Goal: Task Accomplishment & Management: Manage account settings

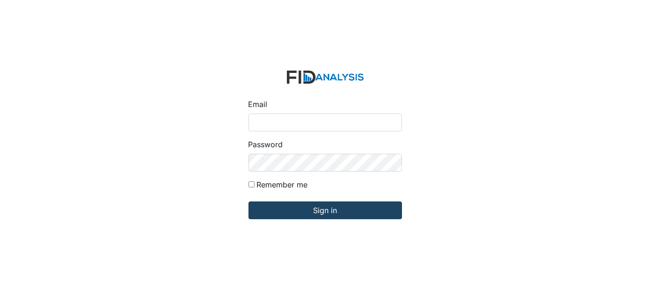
type input "[EMAIL_ADDRESS][DOMAIN_NAME]"
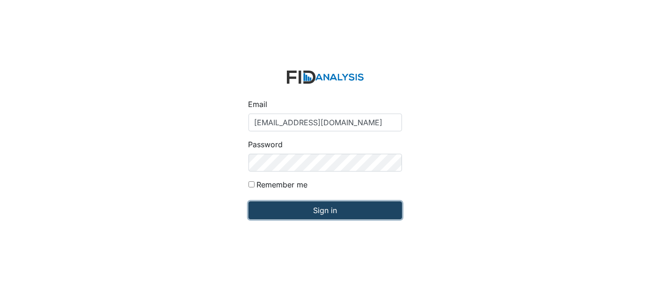
click at [340, 216] on input "Sign in" at bounding box center [324, 211] width 153 height 18
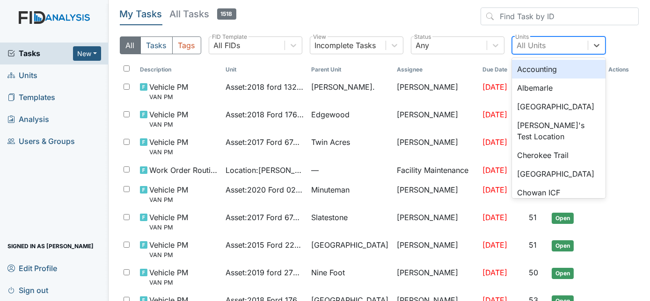
click at [543, 42] on div "All Units" at bounding box center [531, 45] width 29 height 11
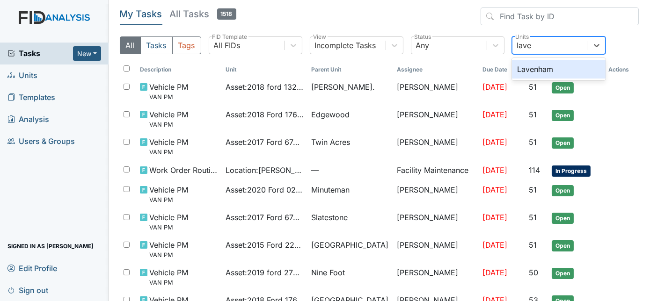
type input "laven"
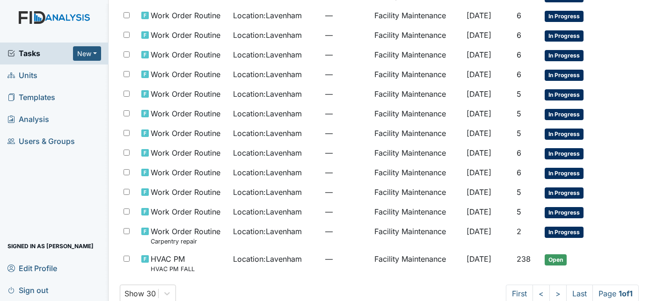
scroll to position [78, 0]
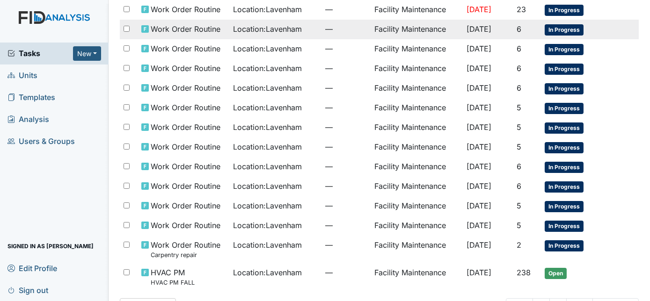
click at [475, 33] on td "[DATE]" at bounding box center [488, 30] width 50 height 20
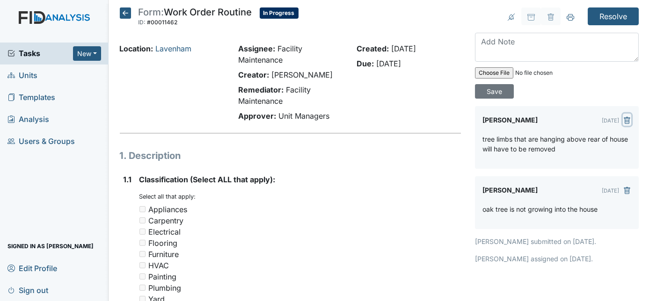
click at [623, 117] on icon "submit" at bounding box center [626, 120] width 7 height 7
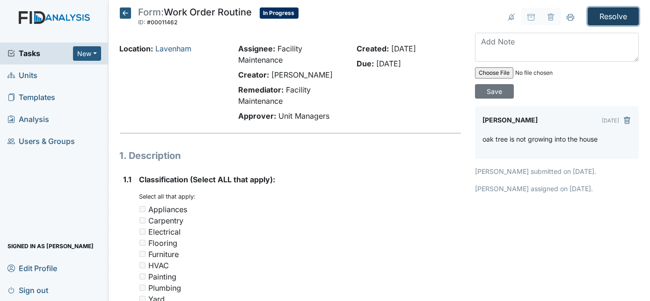
click at [600, 23] on input "Resolve" at bounding box center [613, 16] width 51 height 18
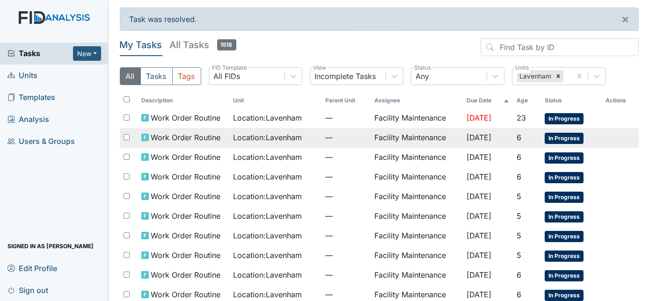
click at [422, 139] on td "Facility Maintenance" at bounding box center [417, 138] width 92 height 20
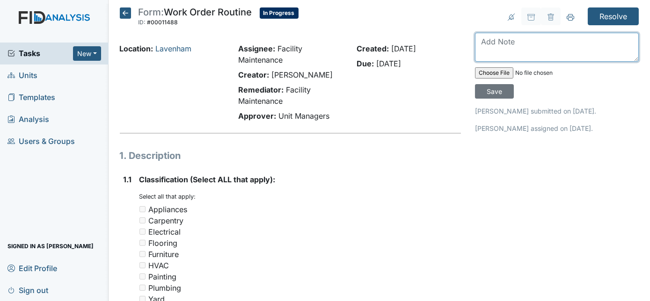
click at [500, 49] on textarea at bounding box center [557, 47] width 164 height 29
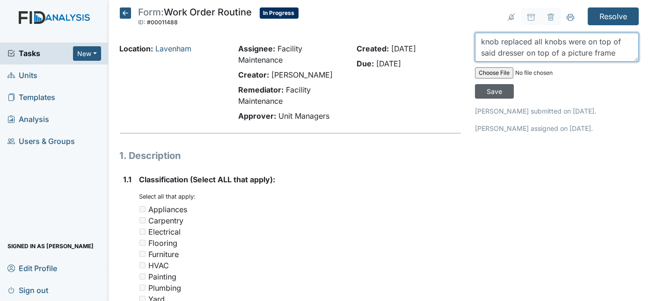
type textarea "knob replaced all knobs were on top of said dresser on top of a picture frame"
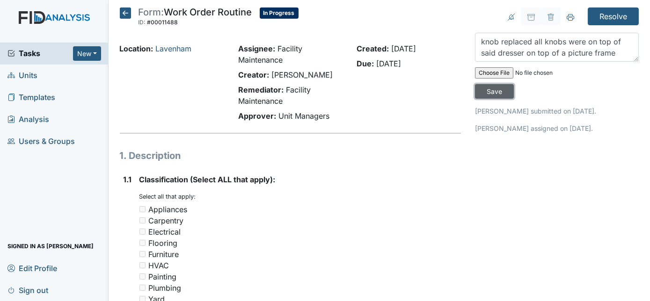
click at [514, 84] on input "Save" at bounding box center [494, 91] width 39 height 15
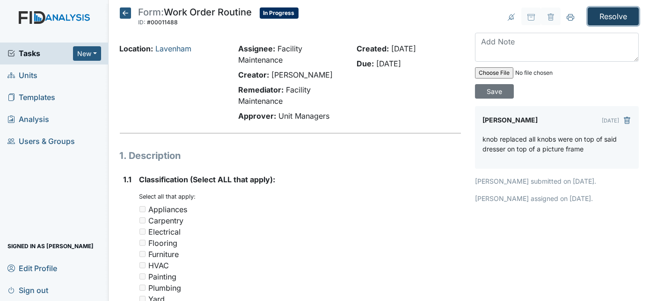
click at [614, 19] on input "Resolve" at bounding box center [613, 16] width 51 height 18
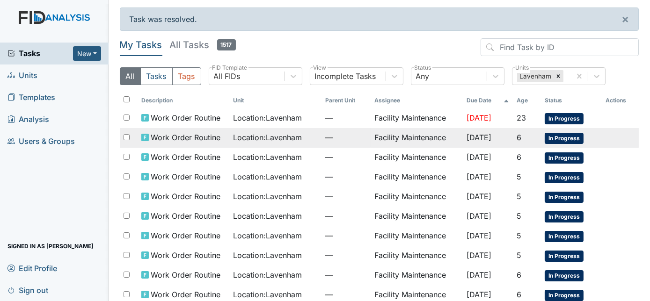
click at [505, 135] on td "[DATE]" at bounding box center [488, 138] width 50 height 20
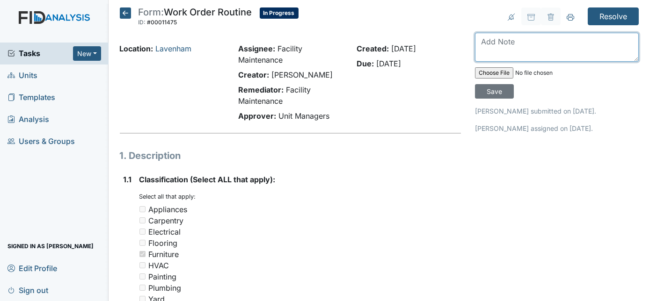
click at [519, 43] on textarea at bounding box center [557, 47] width 164 height 29
click at [519, 52] on textarea at bounding box center [557, 47] width 164 height 29
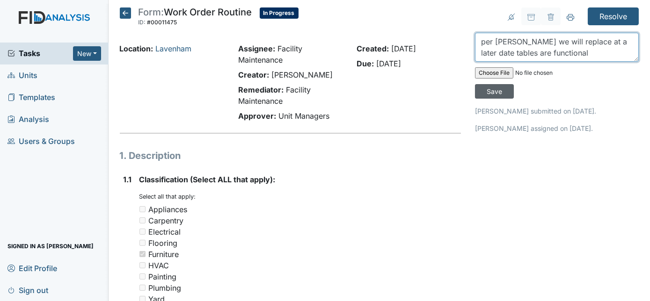
type textarea "per [PERSON_NAME] we will replace at a later date tables are functional"
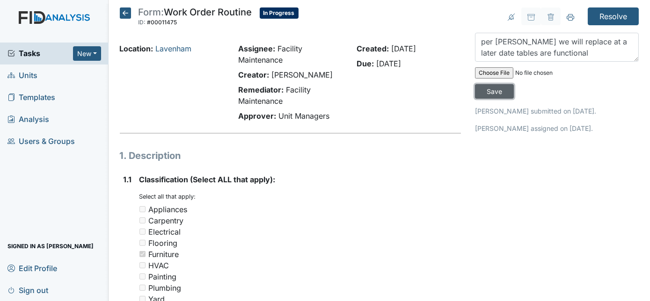
click at [514, 84] on input "Save" at bounding box center [494, 91] width 39 height 15
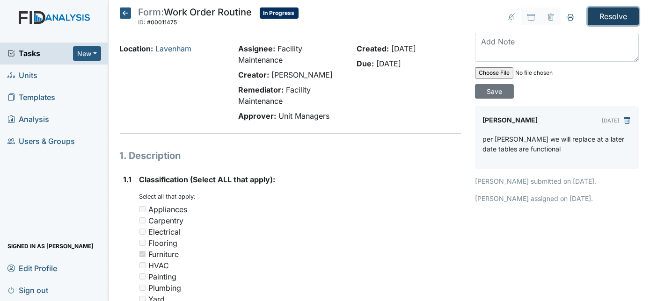
click at [615, 16] on input "Resolve" at bounding box center [613, 16] width 51 height 18
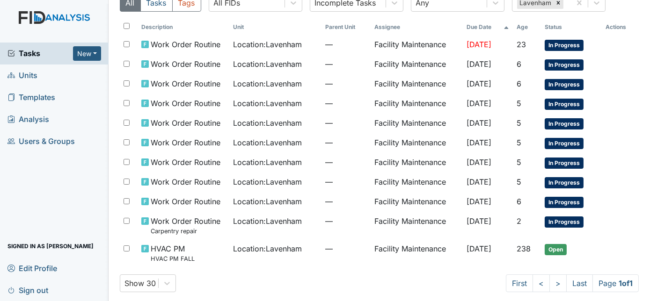
scroll to position [76, 0]
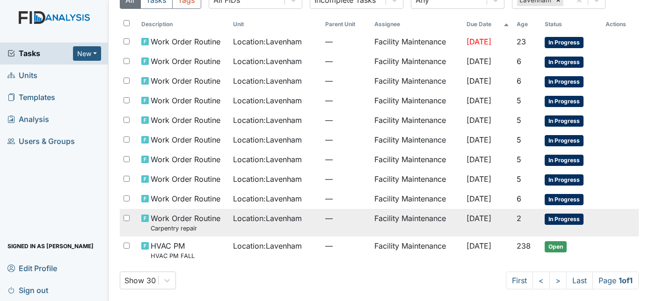
click at [467, 216] on span "[DATE]" at bounding box center [479, 218] width 25 height 9
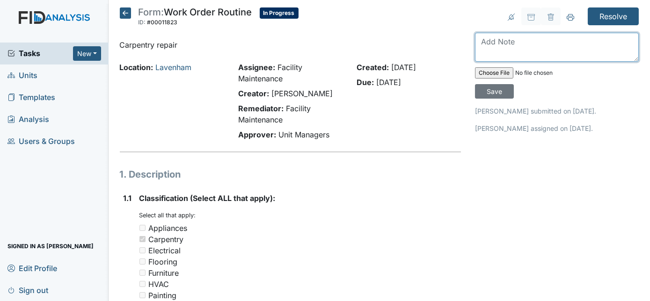
click at [511, 49] on textarea at bounding box center [557, 47] width 164 height 29
type textarea "l"
type textarea "k"
type textarea "door knobs are replaced"
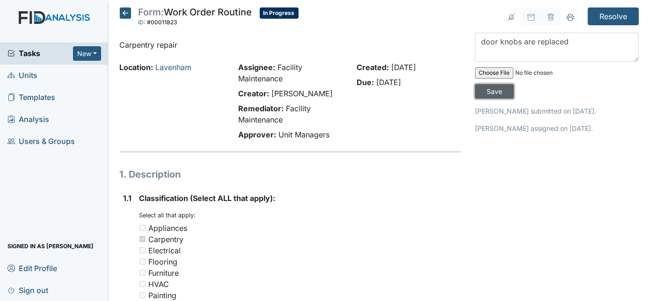
click at [514, 84] on input "Save" at bounding box center [494, 91] width 39 height 15
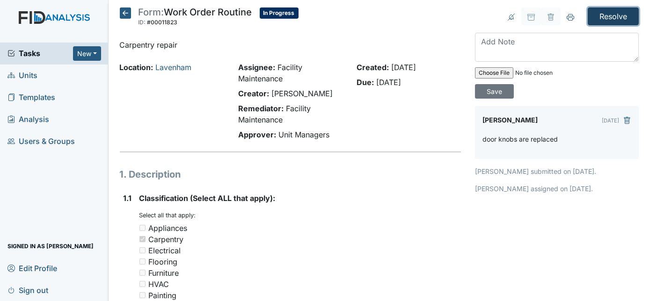
click at [615, 20] on input "Resolve" at bounding box center [613, 16] width 51 height 18
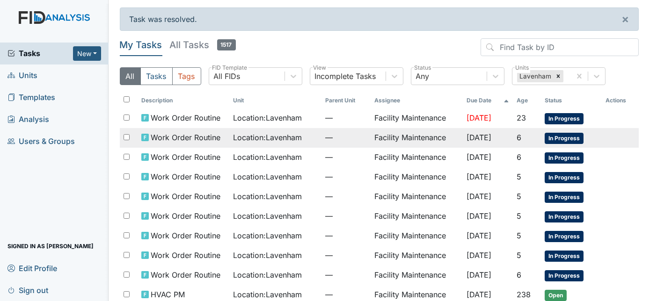
click at [467, 136] on span "[DATE]" at bounding box center [479, 137] width 25 height 9
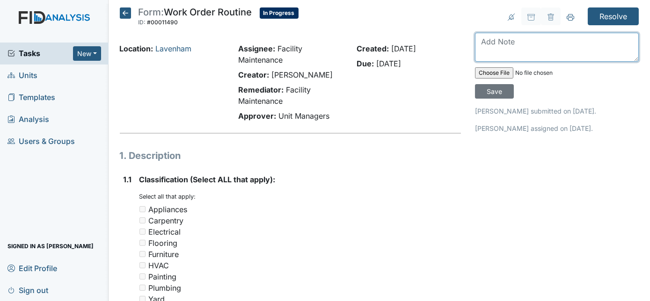
click at [505, 45] on textarea at bounding box center [557, 47] width 164 height 29
type textarea "handy bars installed in bathroom"
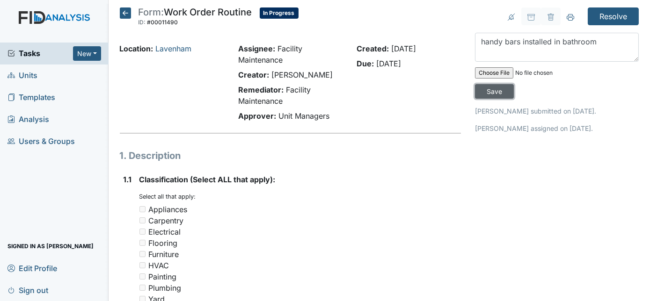
click at [514, 84] on input "Save" at bounding box center [494, 91] width 39 height 15
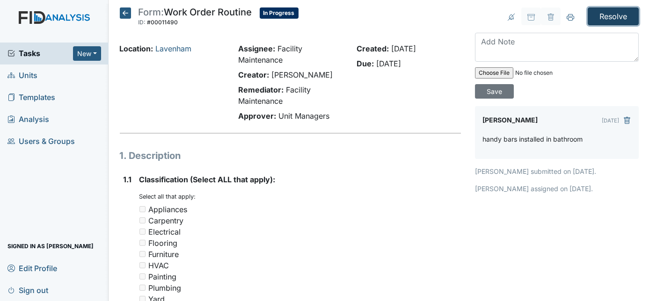
click at [609, 14] on input "Resolve" at bounding box center [613, 16] width 51 height 18
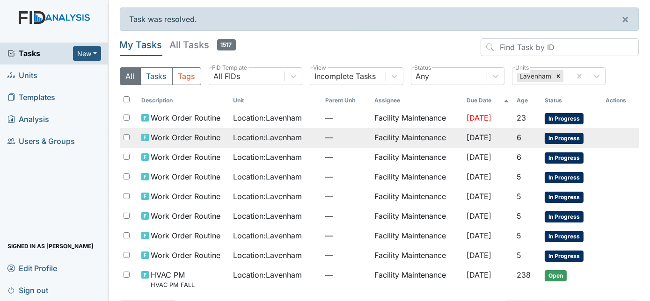
click at [467, 139] on span "Sep 14, 2025" at bounding box center [479, 137] width 25 height 9
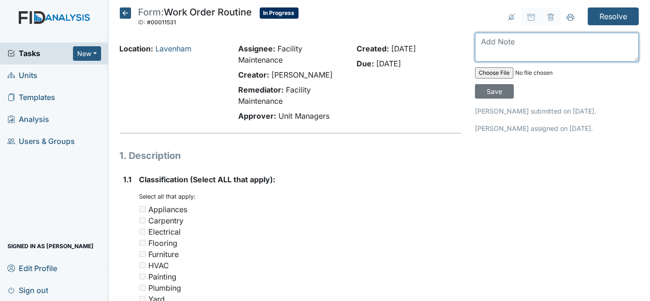
click at [522, 46] on textarea at bounding box center [557, 47] width 164 height 29
type textarea "ceiling damage repaired"
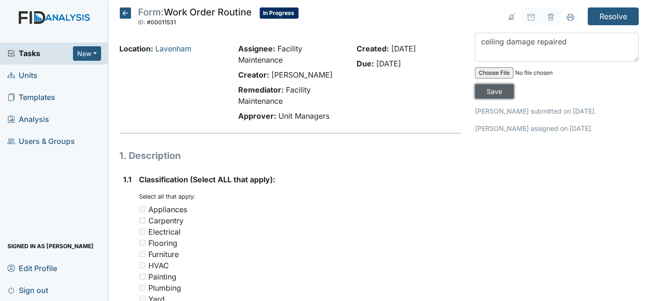
click at [514, 84] on input "Save" at bounding box center [494, 91] width 39 height 15
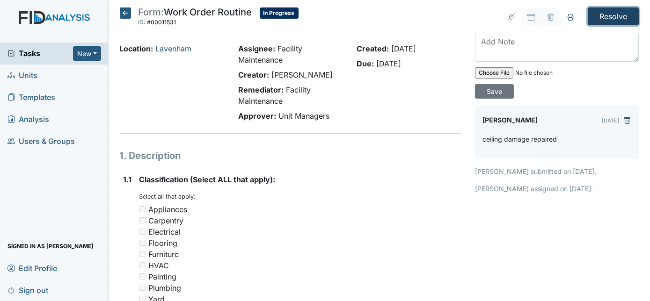
click at [601, 16] on input "Resolve" at bounding box center [613, 16] width 51 height 18
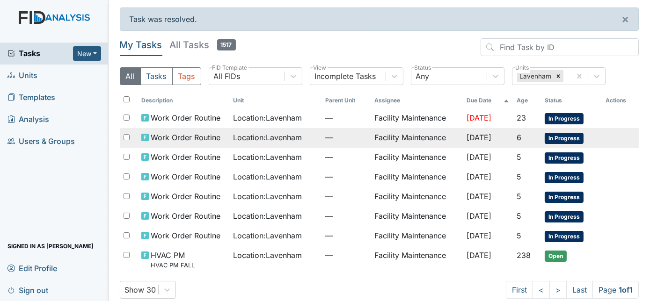
click at [394, 141] on td "Facility Maintenance" at bounding box center [417, 138] width 92 height 20
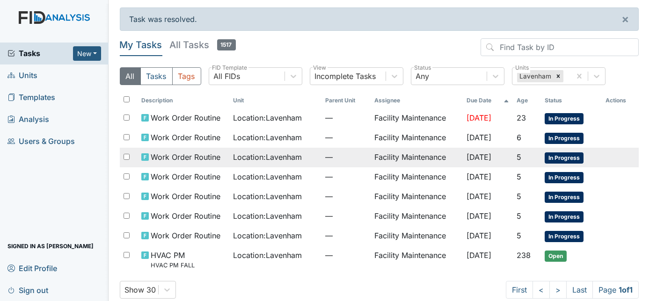
click at [404, 160] on td "Facility Maintenance" at bounding box center [417, 158] width 92 height 20
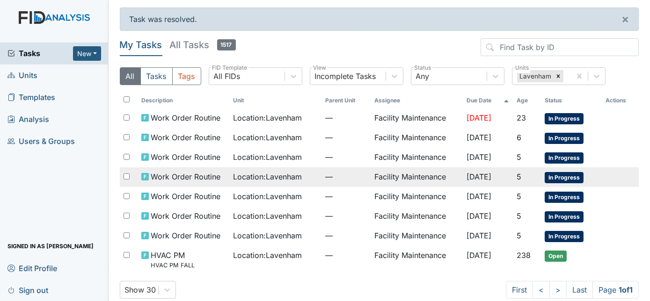
click at [310, 178] on td "Location : Lavenham" at bounding box center [276, 178] width 92 height 20
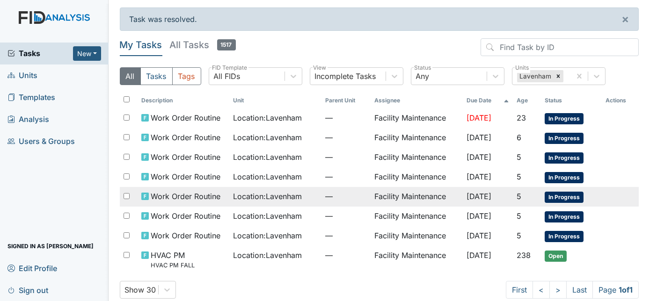
click at [406, 198] on td "Facility Maintenance" at bounding box center [417, 197] width 92 height 20
click at [463, 199] on td "[DATE]" at bounding box center [488, 197] width 50 height 20
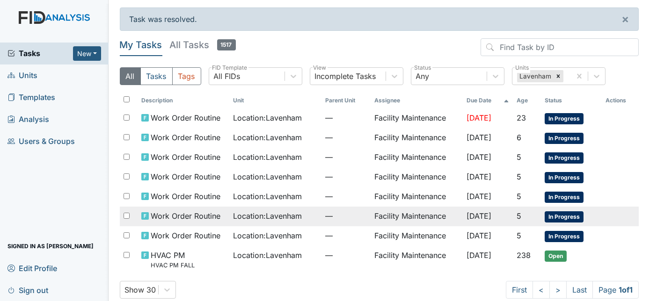
click at [395, 214] on td "Facility Maintenance" at bounding box center [417, 217] width 92 height 20
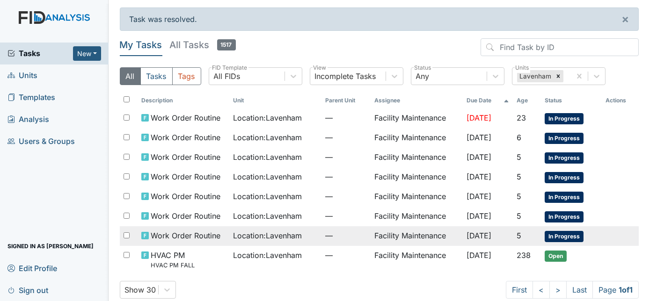
click at [326, 235] on span "—" at bounding box center [346, 235] width 42 height 11
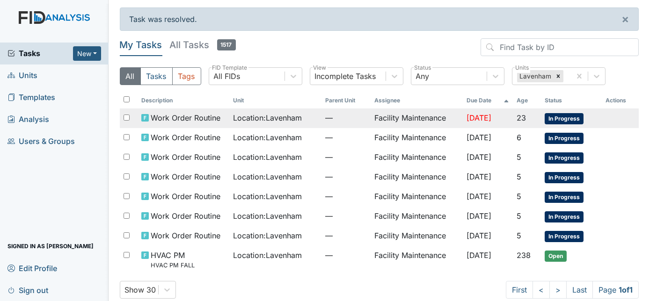
click at [489, 124] on td "Aug 27, 2025" at bounding box center [488, 119] width 50 height 20
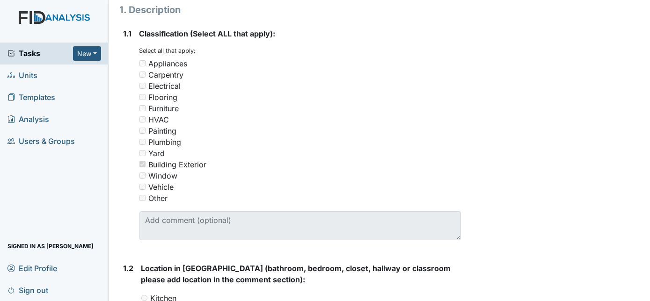
scroll to position [17, 0]
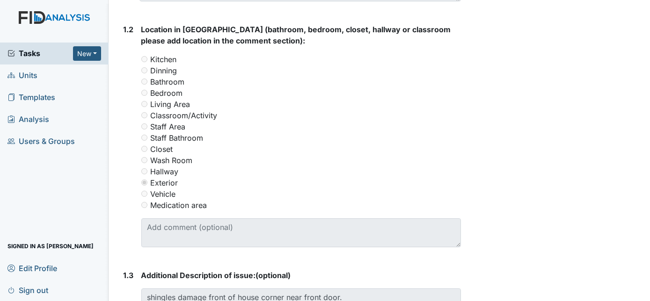
scroll to position [401, 0]
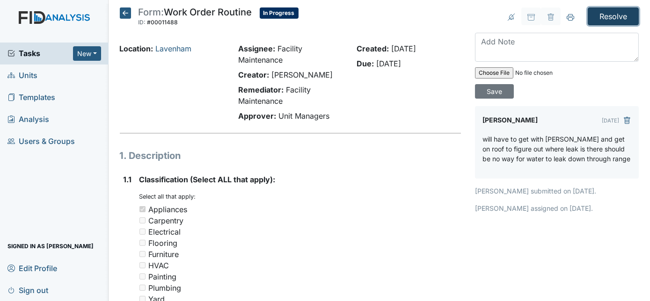
click at [608, 17] on input "Resolve" at bounding box center [613, 16] width 51 height 18
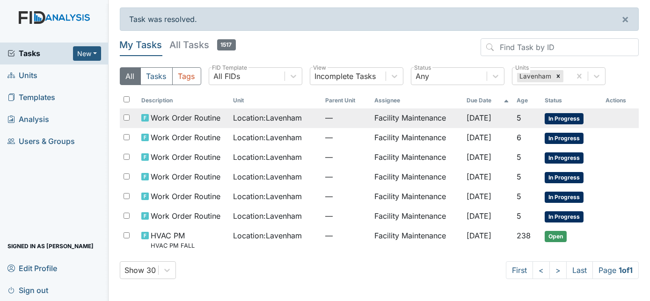
click at [463, 123] on td "[DATE]" at bounding box center [488, 119] width 50 height 20
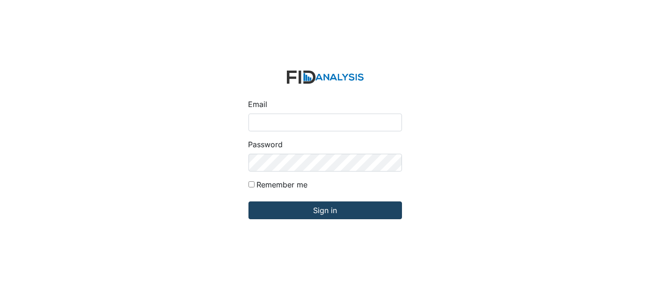
type input "[EMAIL_ADDRESS][DOMAIN_NAME]"
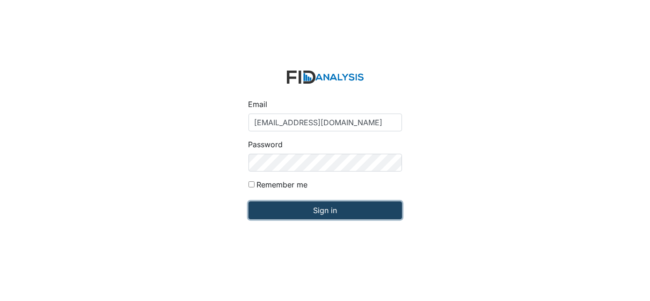
click at [341, 212] on input "Sign in" at bounding box center [324, 211] width 153 height 18
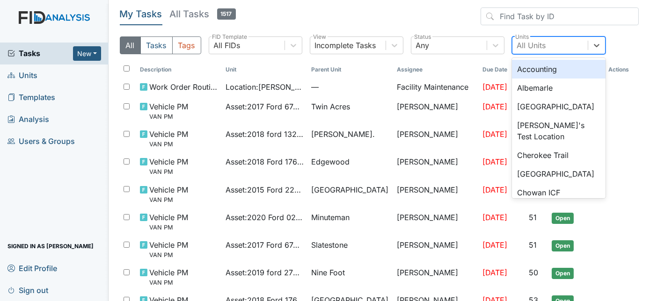
click at [538, 44] on div "All Units" at bounding box center [531, 45] width 29 height 11
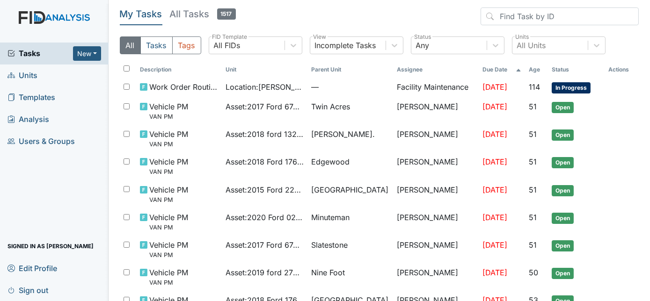
click at [621, 41] on div "All Tasks Tags All FIDs FID Template Incomplete Tasks View Any Status All Units…" at bounding box center [379, 49] width 519 height 25
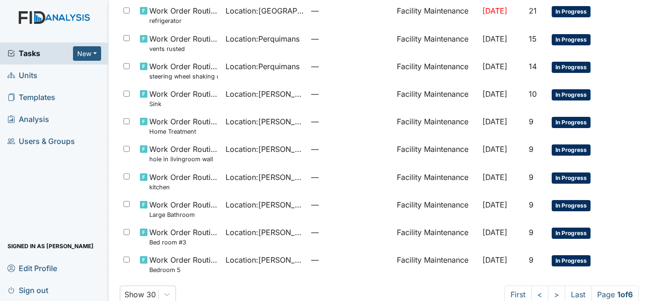
scroll to position [631, 0]
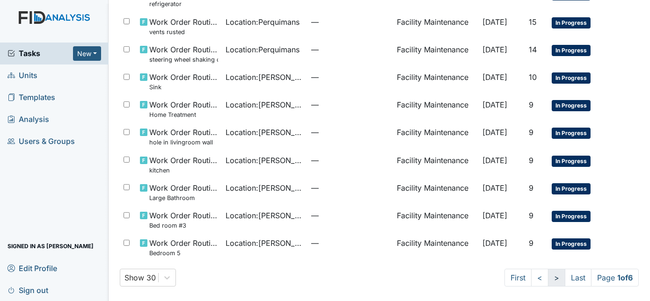
click at [550, 281] on link ">" at bounding box center [556, 278] width 17 height 18
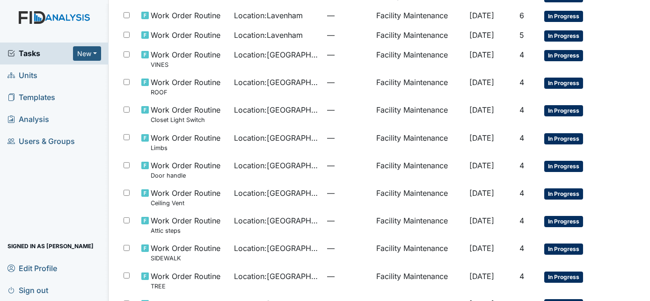
scroll to position [572, 0]
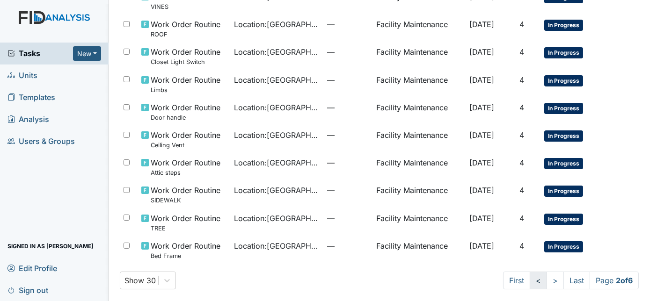
click at [533, 281] on link "<" at bounding box center [538, 281] width 17 height 18
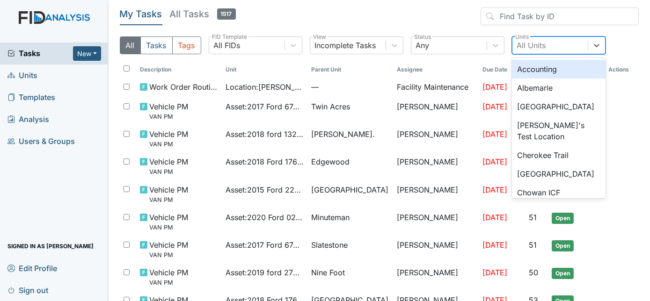
click at [532, 46] on div "All Units" at bounding box center [531, 45] width 29 height 11
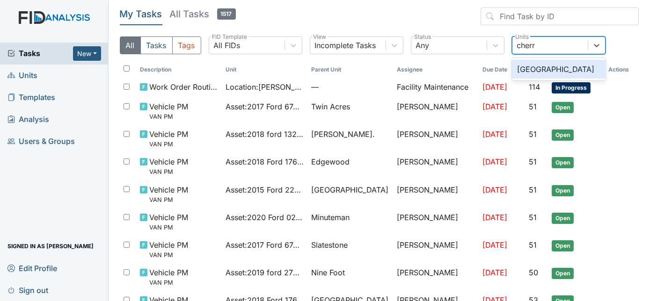
type input "cherry"
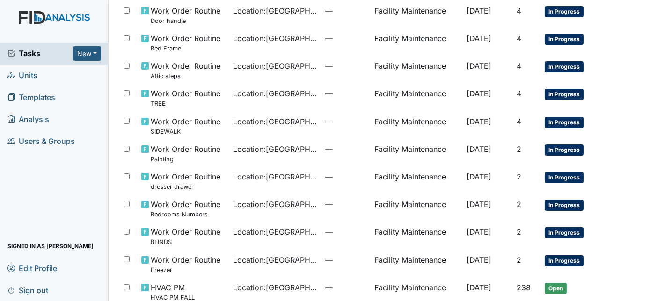
scroll to position [307, 0]
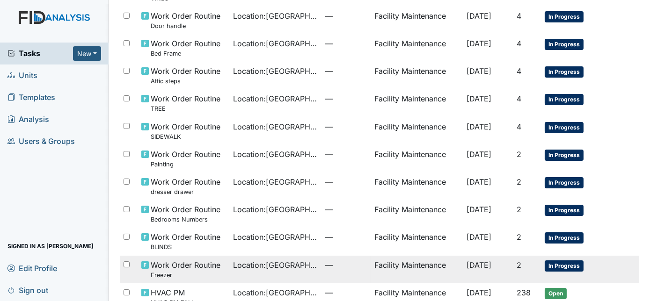
click at [381, 261] on td "Facility Maintenance" at bounding box center [417, 270] width 92 height 28
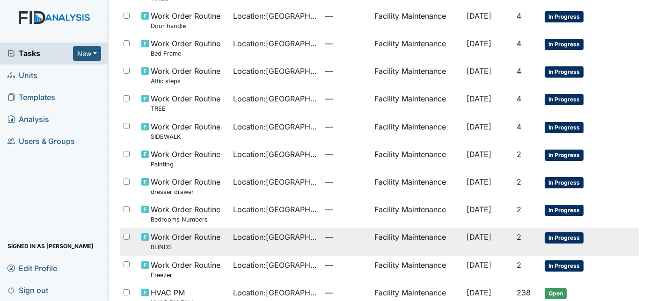
click at [249, 241] on span "Location : Cherry Lane" at bounding box center [276, 237] width 85 height 11
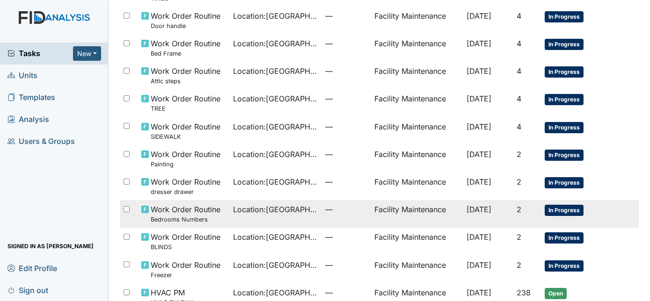
click at [259, 217] on td "Location : Cherry Lane" at bounding box center [276, 214] width 92 height 28
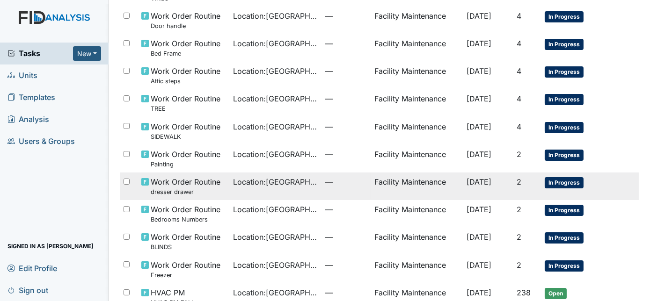
click at [325, 184] on span "—" at bounding box center [346, 181] width 42 height 11
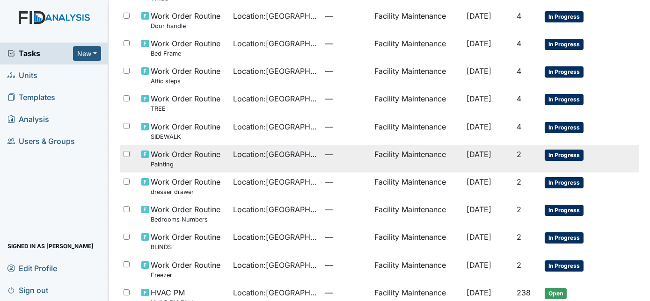
click at [291, 161] on td "Location : Cherry Lane" at bounding box center [276, 159] width 92 height 28
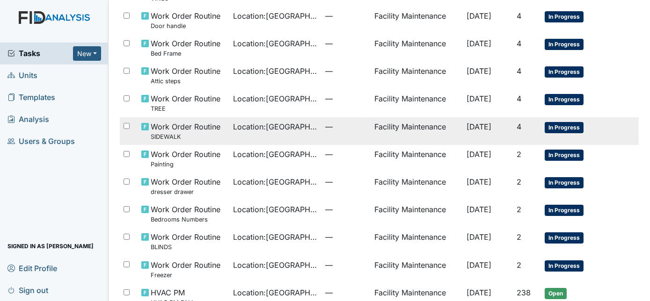
click at [306, 133] on td "Location : Cherry Lane" at bounding box center [276, 131] width 92 height 28
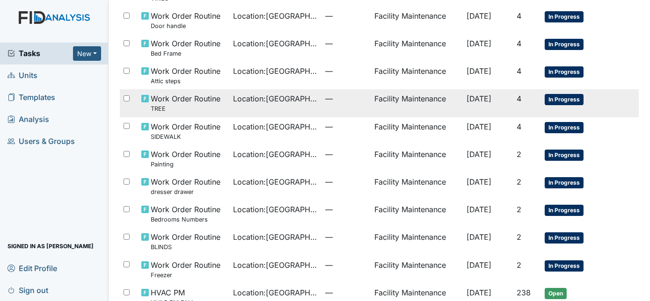
click at [281, 106] on td "Location : Cherry Lane" at bounding box center [276, 103] width 92 height 28
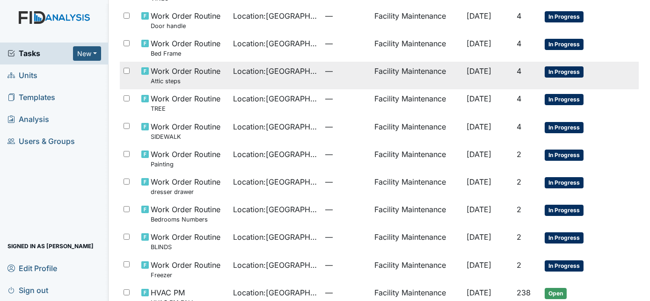
click at [243, 81] on td "Location : Cherry Lane" at bounding box center [276, 76] width 92 height 28
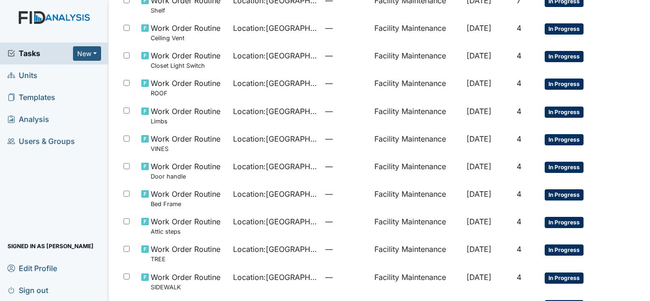
scroll to position [152, 0]
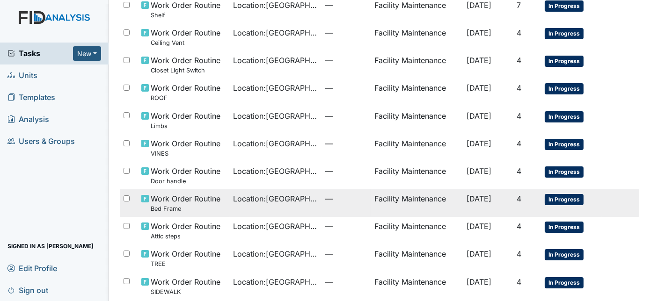
click at [325, 200] on span "—" at bounding box center [346, 198] width 42 height 11
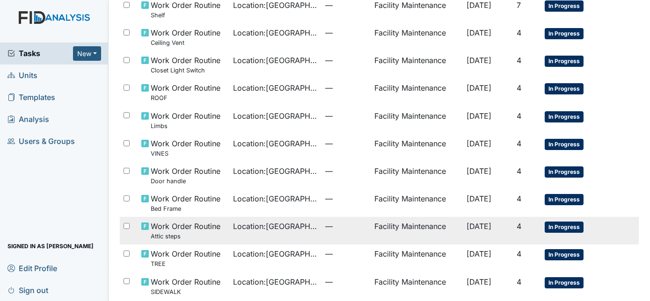
click at [234, 229] on span "Location : Cherry Lane" at bounding box center [276, 226] width 85 height 11
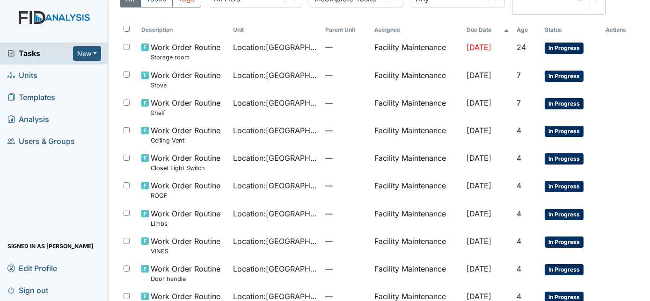
scroll to position [0, 0]
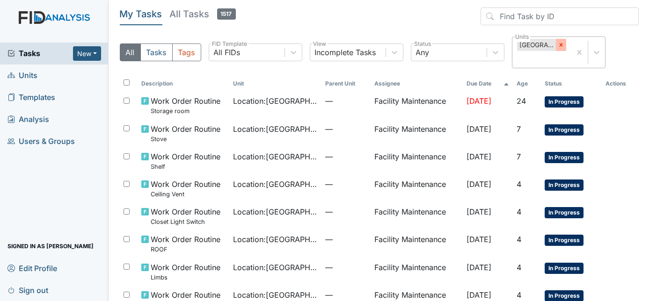
click at [561, 45] on icon at bounding box center [560, 45] width 3 height 3
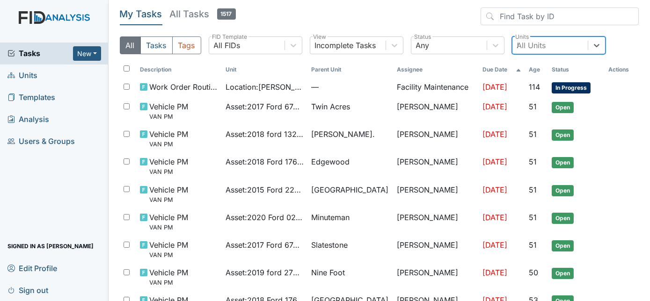
click at [561, 45] on div "All Units kl" at bounding box center [549, 45] width 75 height 17
type input "k"
type input "lavenham"
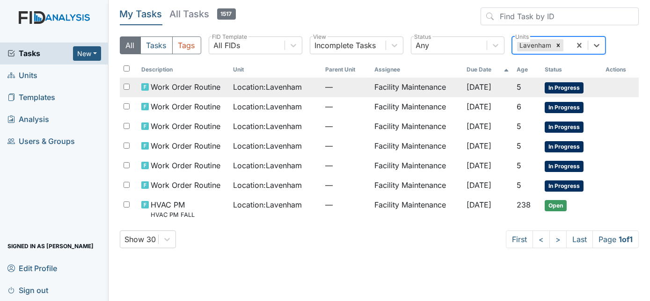
click at [467, 91] on span "Sep 14, 2025" at bounding box center [479, 86] width 25 height 9
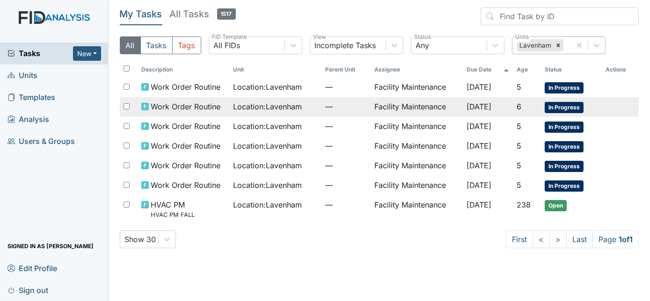
click at [302, 100] on td "Location : Lavenham" at bounding box center [276, 107] width 92 height 20
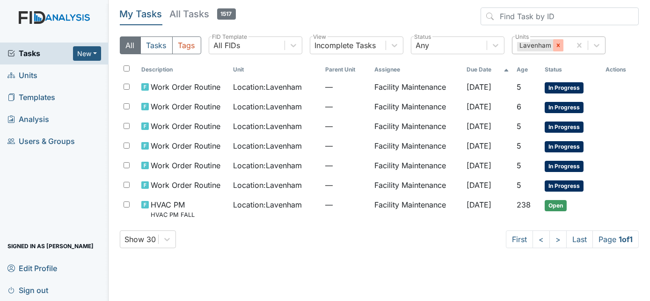
click at [555, 45] on icon at bounding box center [558, 45] width 7 height 7
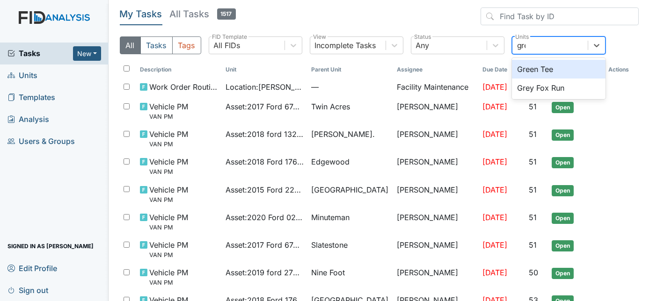
type input "grey"
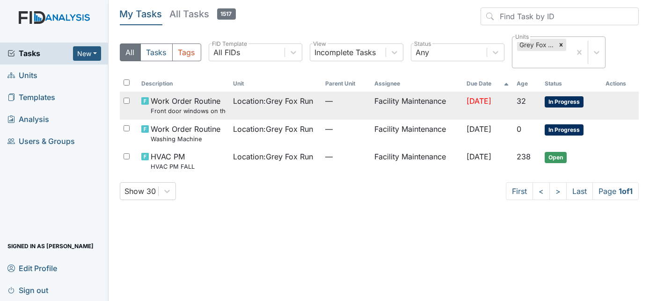
click at [356, 113] on td "—" at bounding box center [345, 106] width 49 height 28
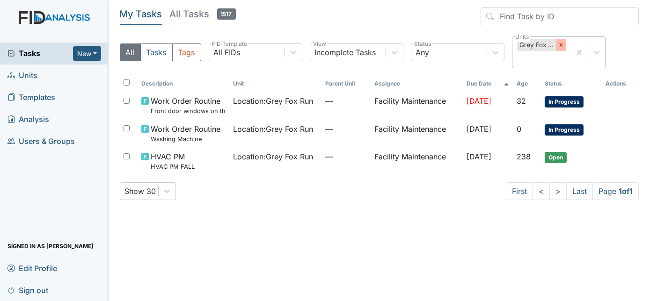
click at [564, 44] on div at bounding box center [561, 45] width 10 height 12
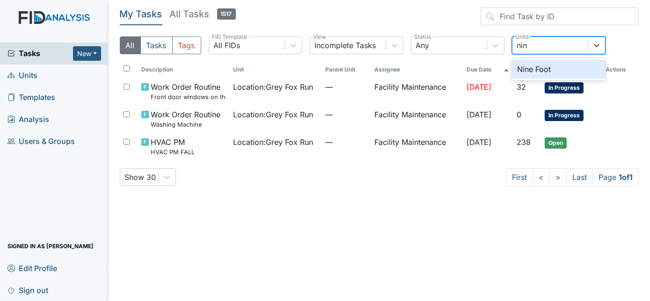
type input "nine"
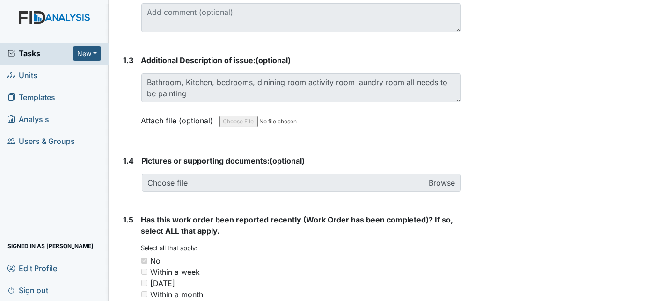
scroll to position [716, 0]
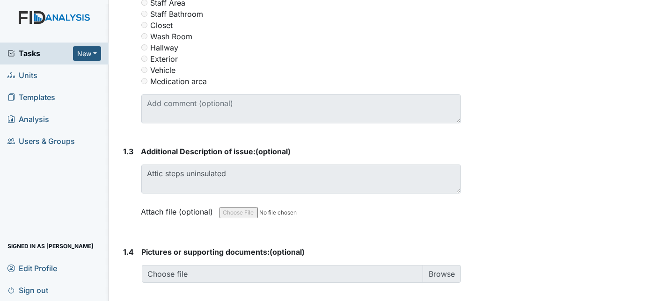
scroll to position [539, 0]
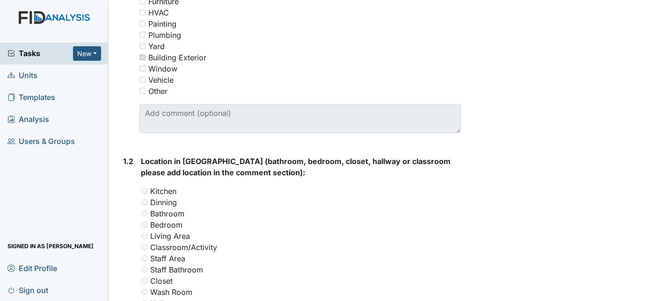
scroll to position [49, 0]
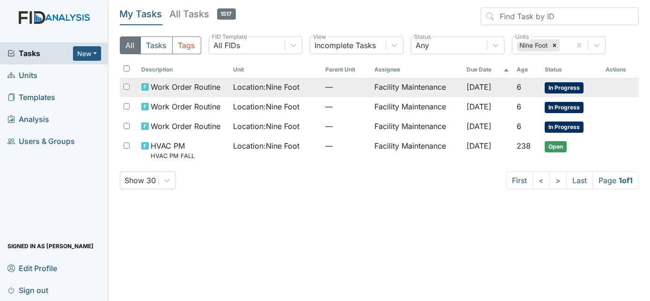
click at [257, 92] on span "Location : Nine Foot" at bounding box center [267, 86] width 66 height 11
click at [292, 90] on span "Location : Nine Foot" at bounding box center [267, 86] width 66 height 11
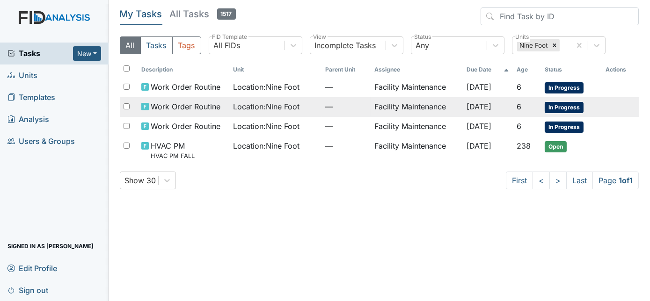
click at [371, 103] on td "Facility Maintenance" at bounding box center [417, 107] width 92 height 20
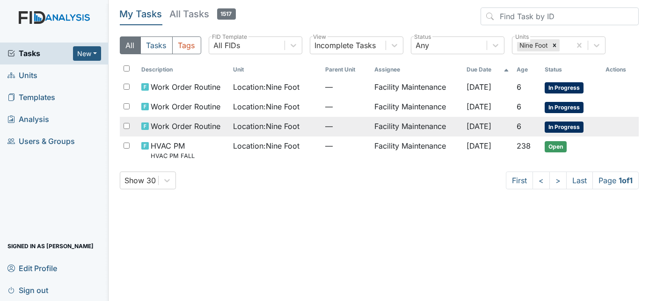
click at [310, 126] on div "Location : Nine Foot" at bounding box center [276, 126] width 85 height 11
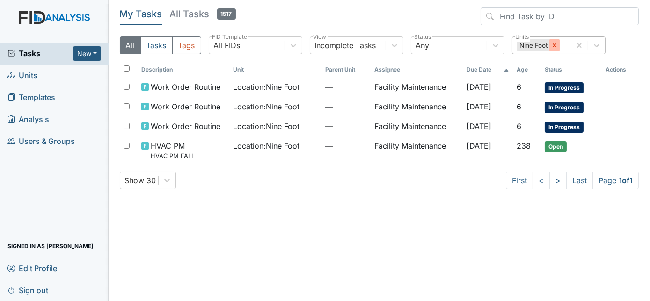
click at [556, 46] on icon at bounding box center [554, 45] width 7 height 7
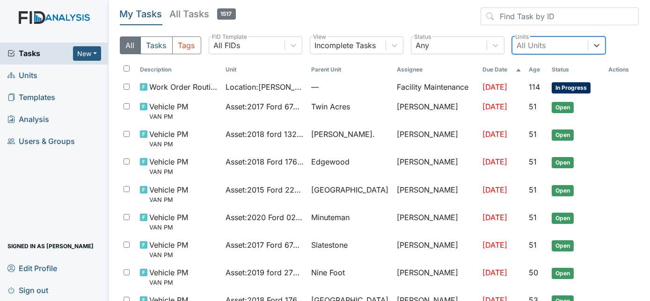
type input "d"
type input "oakdale"
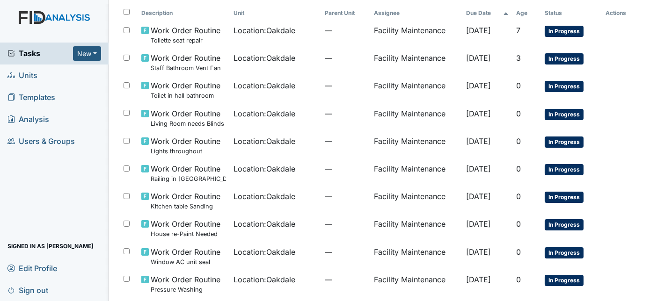
scroll to position [57, 0]
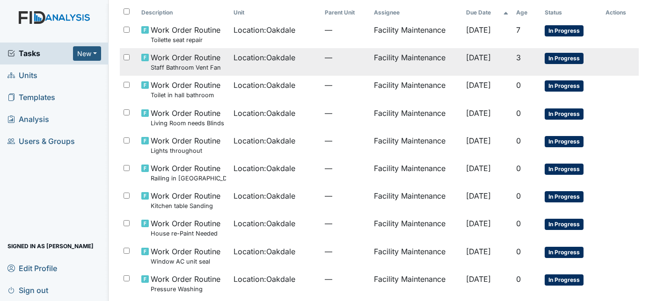
click at [304, 56] on div "Location : [GEOGRAPHIC_DATA]" at bounding box center [276, 57] width 84 height 11
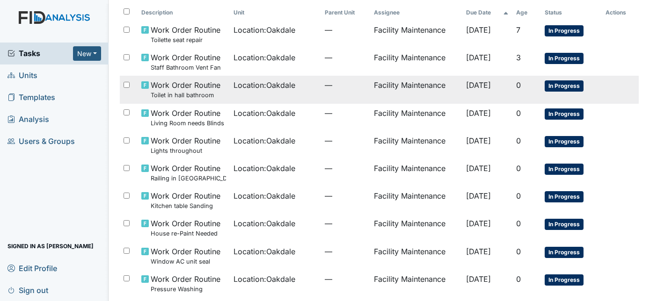
click at [258, 93] on td "Location : [GEOGRAPHIC_DATA]" at bounding box center [275, 90] width 91 height 28
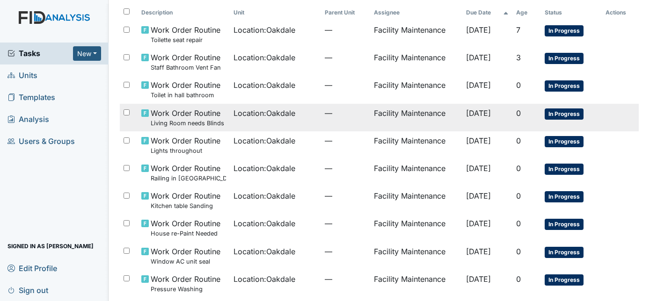
click at [412, 118] on td "Facility Maintenance" at bounding box center [416, 118] width 92 height 28
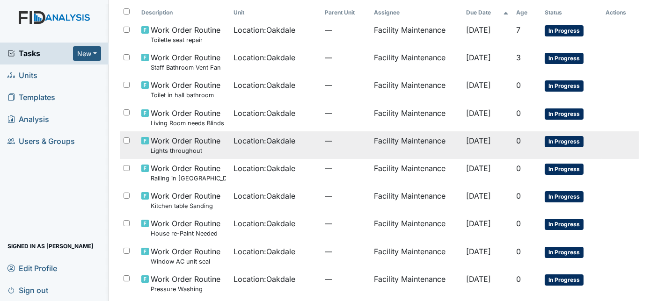
click at [339, 152] on td "—" at bounding box center [345, 145] width 49 height 28
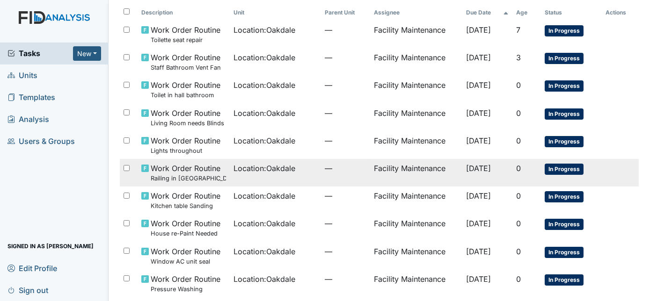
click at [377, 171] on td "Facility Maintenance" at bounding box center [416, 173] width 92 height 28
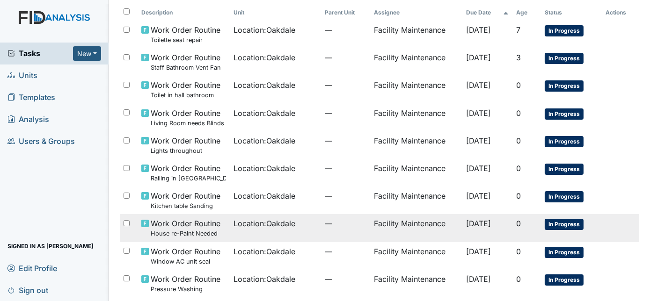
click at [321, 232] on td "—" at bounding box center [345, 228] width 49 height 28
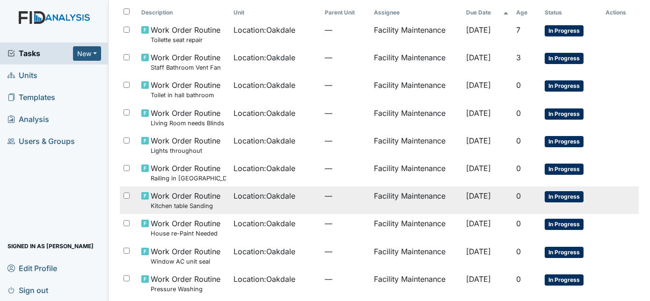
click at [357, 199] on td "—" at bounding box center [345, 201] width 49 height 28
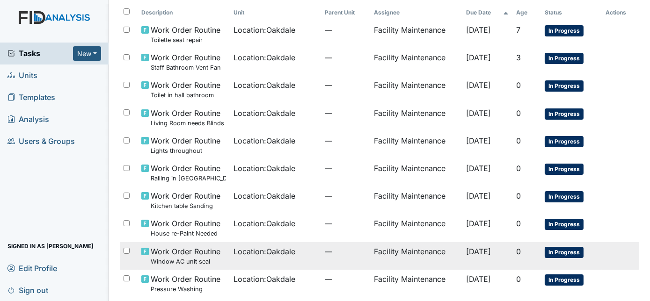
click at [308, 262] on td "Location : Oakdale" at bounding box center [275, 256] width 91 height 28
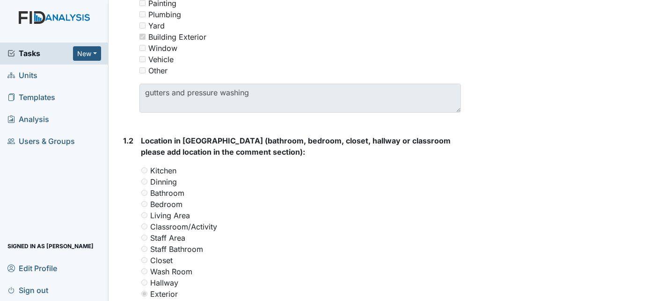
scroll to position [279, 0]
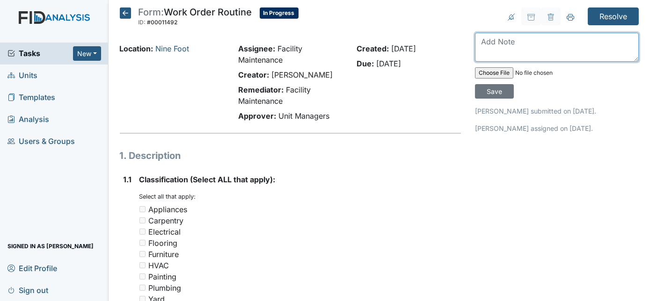
click at [496, 45] on textarea at bounding box center [557, 47] width 164 height 29
type textarea "h"
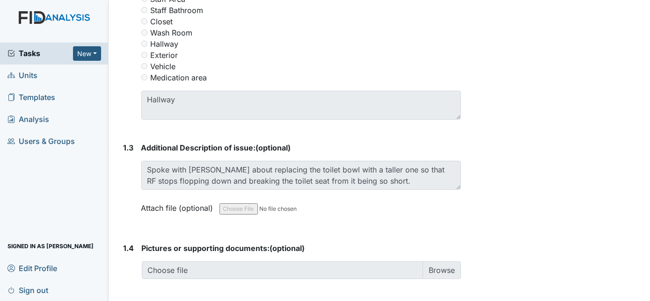
scroll to position [533, 0]
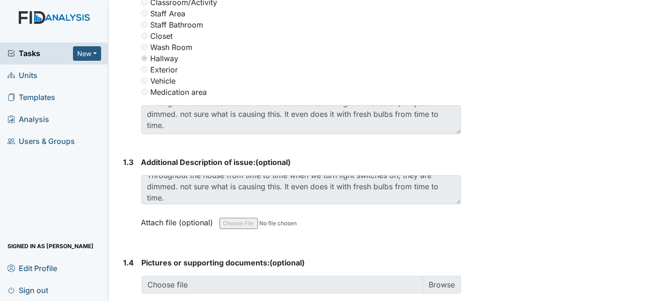
scroll to position [11, 0]
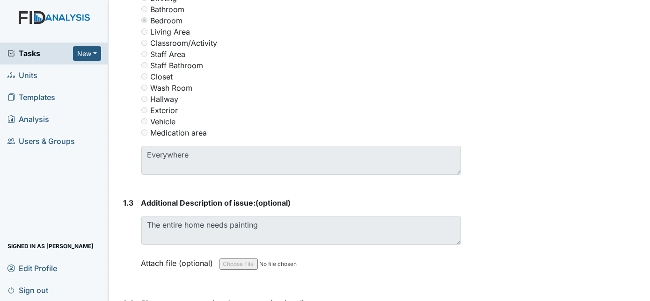
scroll to position [480, 0]
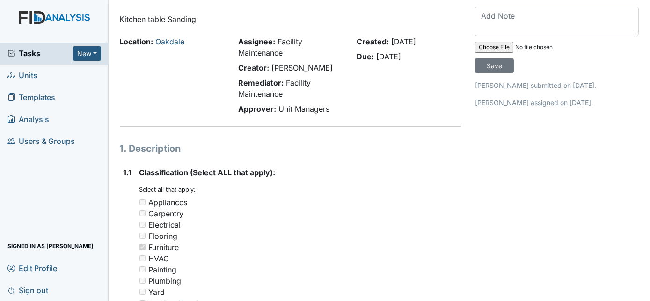
scroll to position [18, 0]
